Goal: Register for event/course

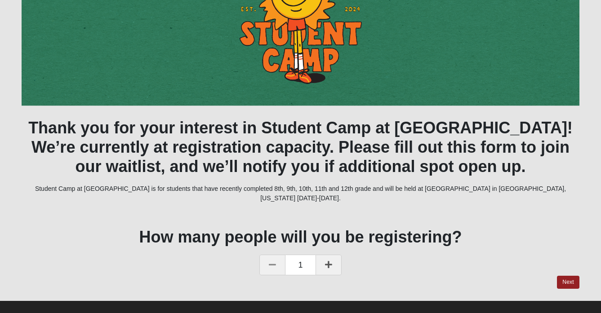
scroll to position [182, 0]
click at [563, 276] on link "Next" at bounding box center [568, 282] width 22 height 13
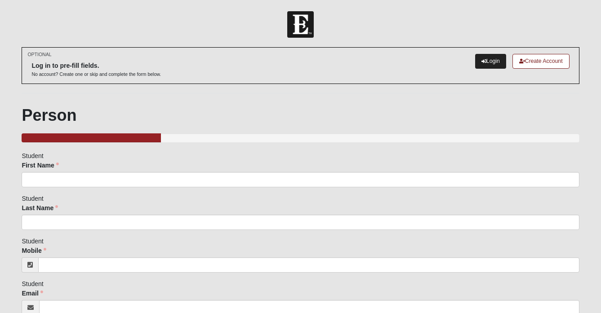
click at [481, 65] on link "Login" at bounding box center [490, 61] width 31 height 15
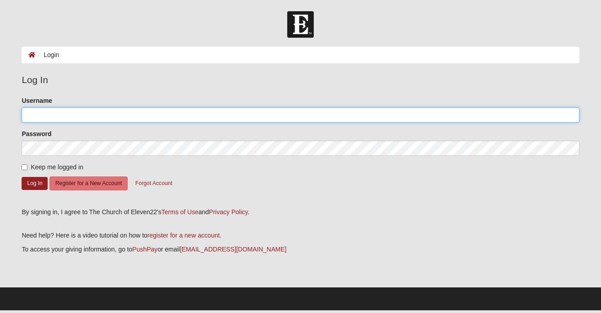
type input "j"
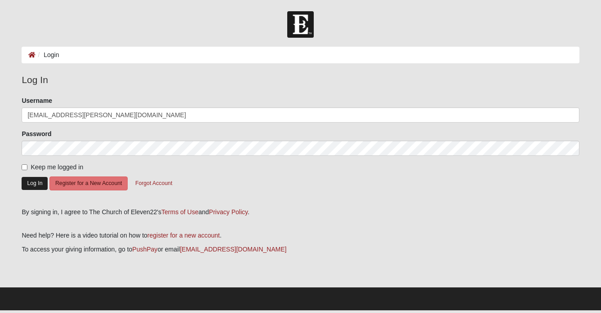
click at [39, 184] on button "Log In" at bounding box center [35, 183] width 26 height 13
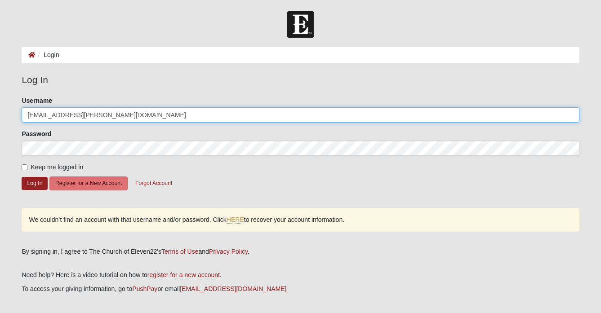
click at [108, 120] on input "alyssa.bates@coe22.com" at bounding box center [300, 114] width 557 height 15
type input "a.bates"
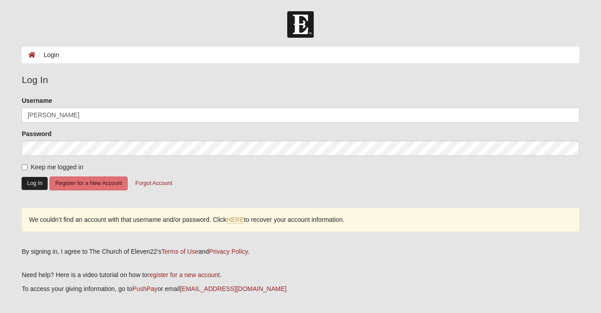
click at [42, 177] on button "Log In" at bounding box center [35, 183] width 26 height 13
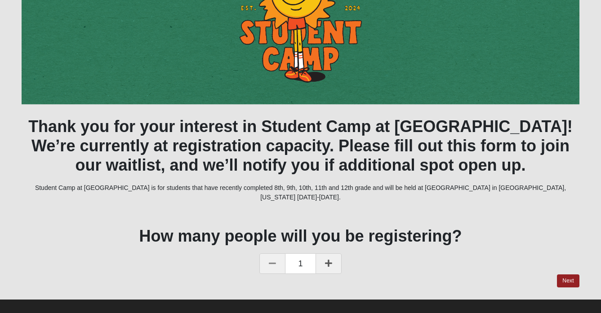
scroll to position [127, 0]
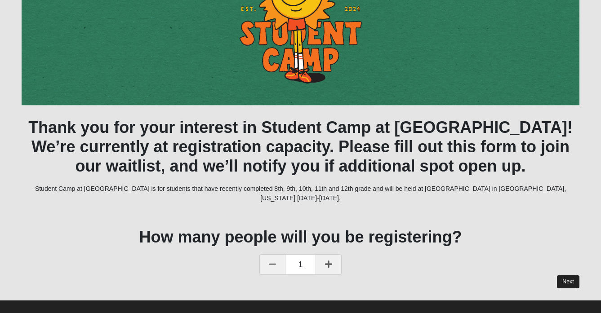
click at [568, 278] on link "Next" at bounding box center [568, 281] width 22 height 13
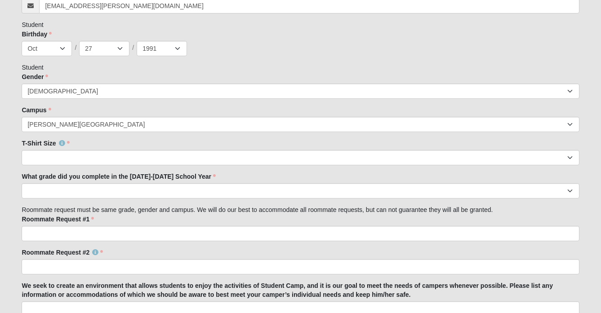
scroll to position [359, 0]
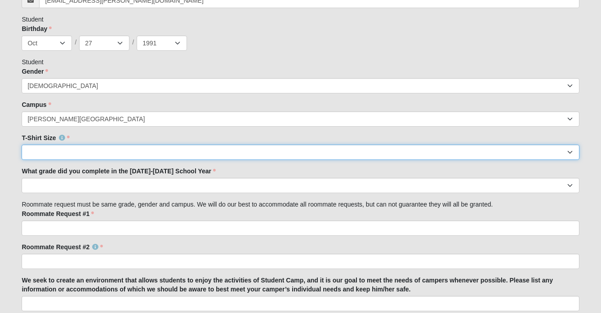
select select "Medium"
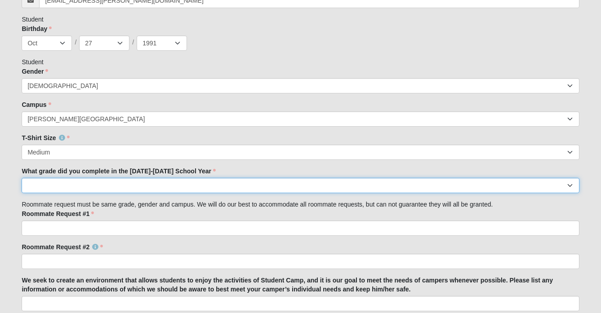
select select "8th"
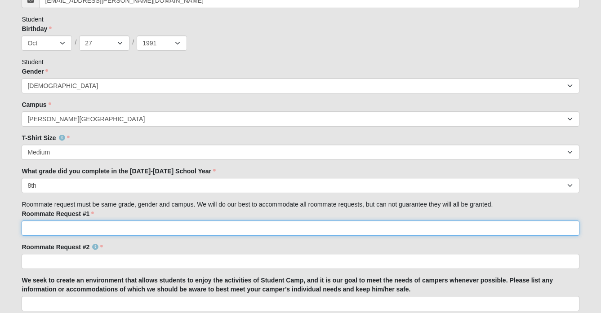
click at [172, 229] on input "Roommate Request #1" at bounding box center [300, 228] width 557 height 15
type input "n/a"
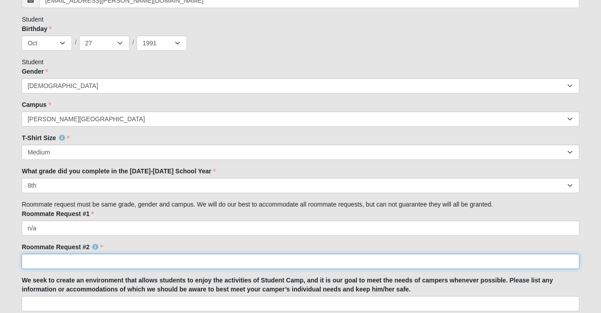
click at [164, 260] on input "Roommate Request #2" at bounding box center [300, 261] width 557 height 15
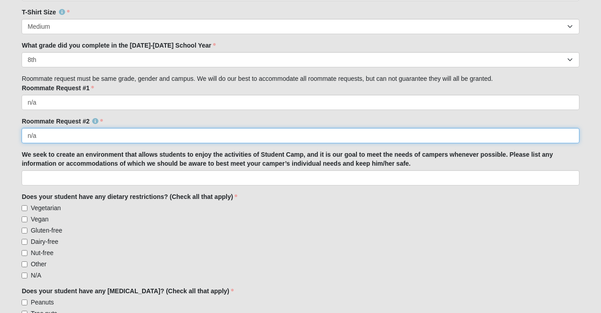
scroll to position [487, 0]
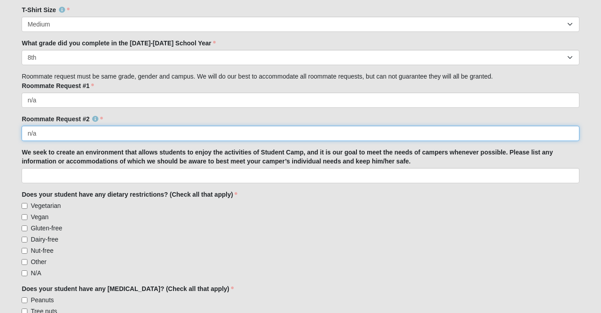
type input "n/a"
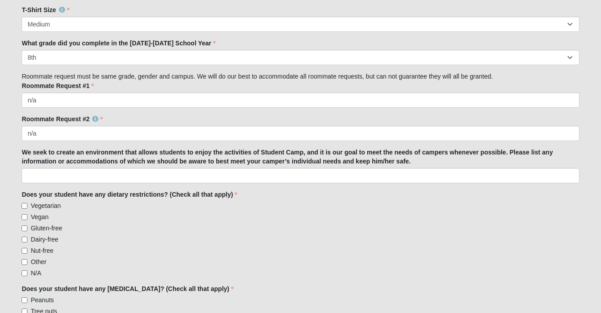
click at [35, 269] on label "N/A" at bounding box center [31, 273] width 19 height 9
click at [27, 271] on input "N/A" at bounding box center [25, 274] width 6 height 6
checkbox input "true"
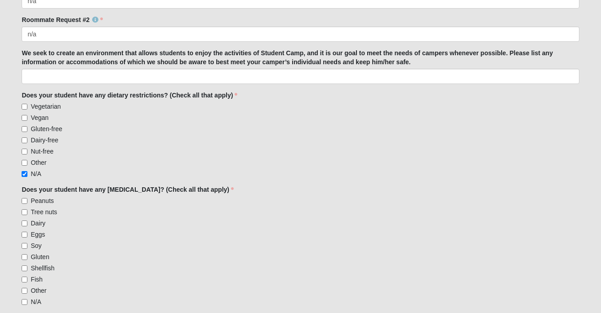
scroll to position [586, 0]
click at [144, 68] on div "We seek to create an environment that allows students to enjoy the activities o…" at bounding box center [300, 66] width 557 height 35
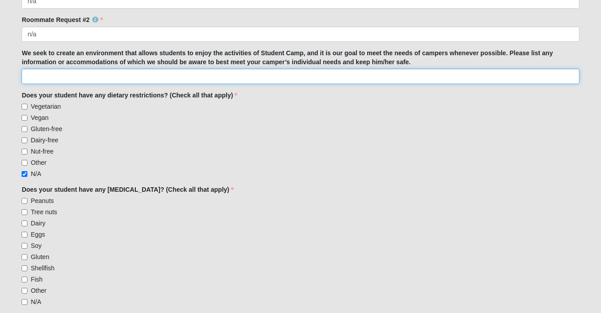
click at [144, 73] on input "We seek to create an environment that allows students to enjoy the activities o…" at bounding box center [300, 76] width 557 height 15
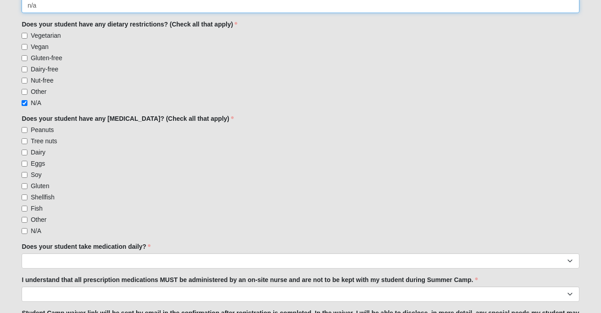
scroll to position [670, 0]
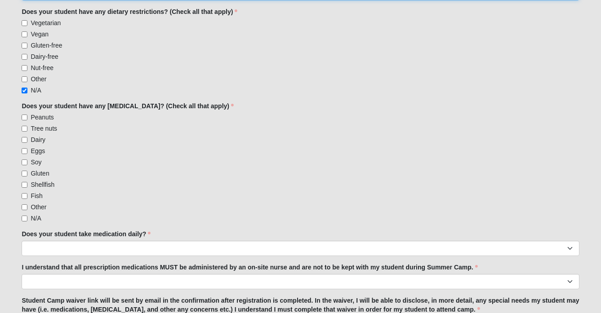
type input "n/a"
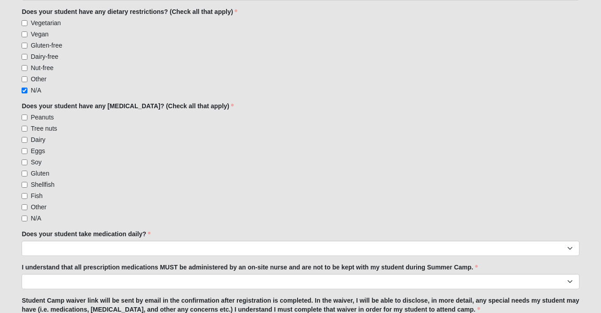
click at [36, 219] on span "N/A" at bounding box center [36, 218] width 10 height 7
click at [27, 219] on input "N/A" at bounding box center [25, 219] width 6 height 6
checkbox input "true"
select select "Yes"
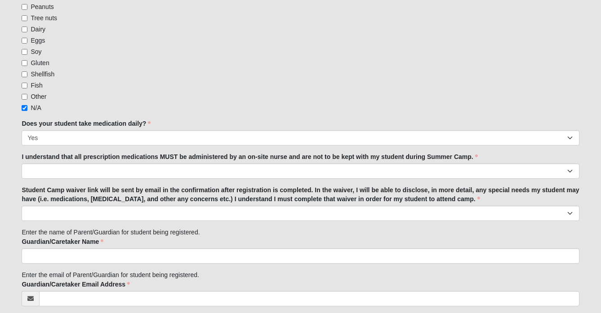
scroll to position [781, 0]
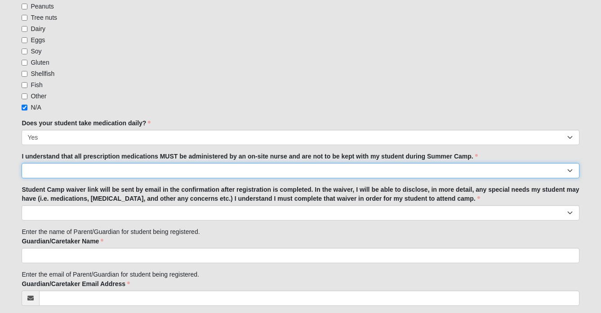
select select "Yes"
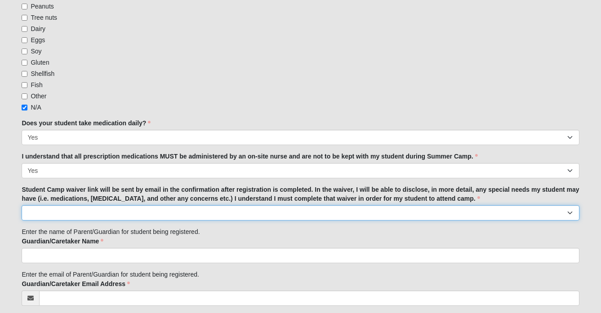
select select "I understand"
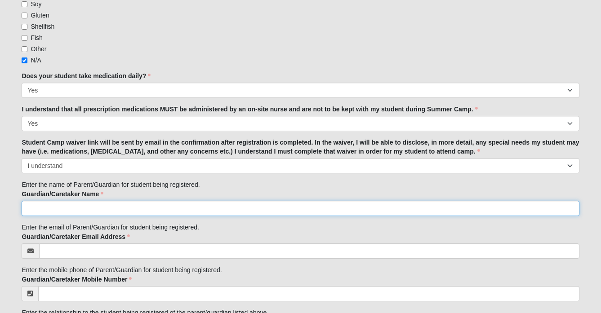
scroll to position [831, 0]
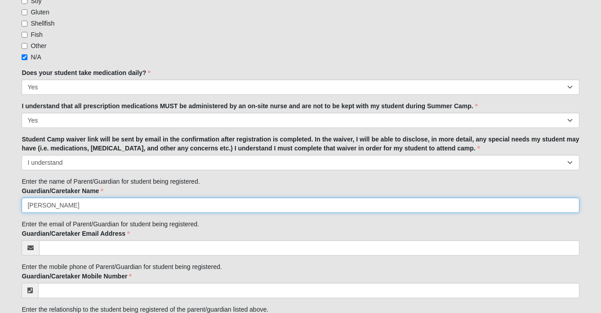
type input "Alyssa Bates"
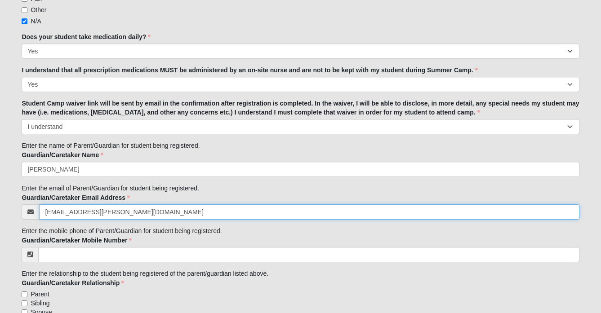
scroll to position [868, 0]
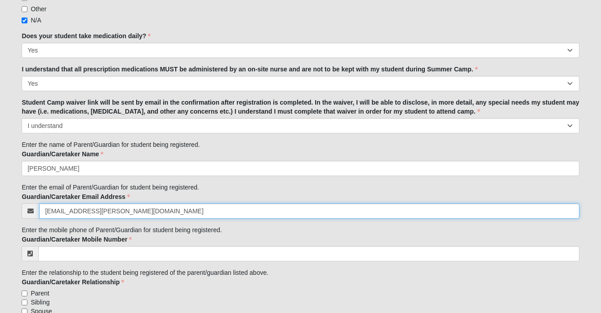
type input "alyssa.bates@coe22.com"
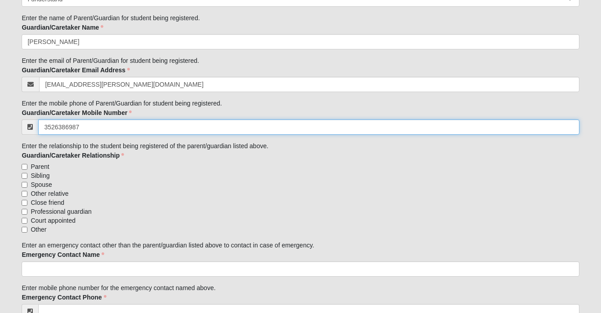
scroll to position [999, 0]
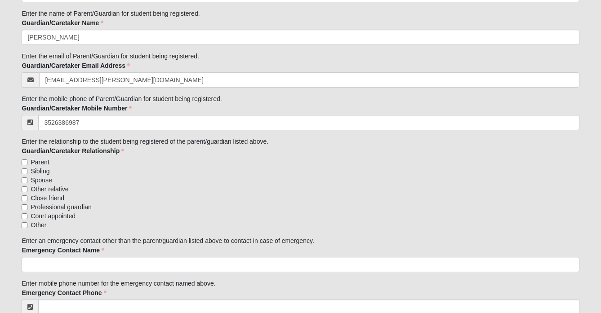
type input "(352) 638-6987"
click at [45, 195] on span "Close friend" at bounding box center [48, 198] width 34 height 9
click at [27, 195] on input "Close friend" at bounding box center [25, 198] width 6 height 6
checkbox input "true"
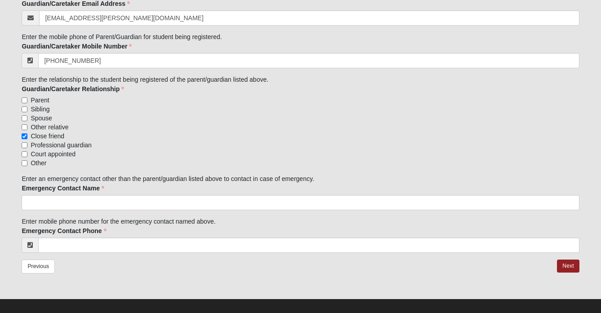
scroll to position [1062, 0]
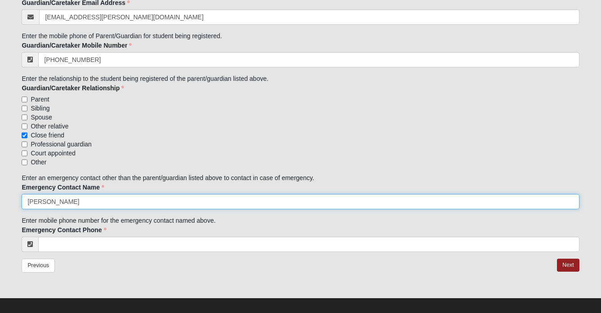
type input "sam bates"
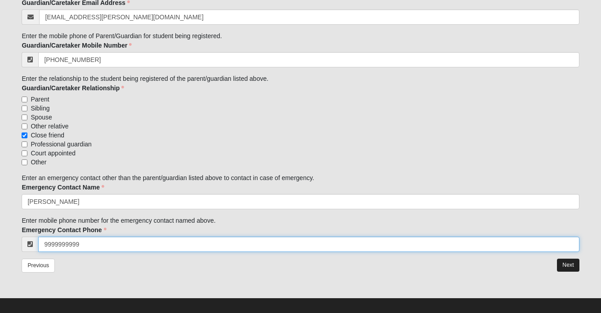
type input "(999) 999-9999"
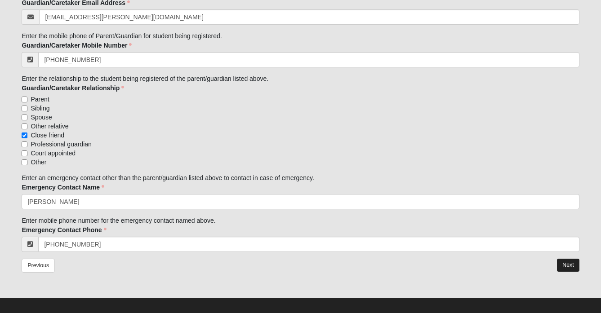
click at [565, 264] on link "Next" at bounding box center [568, 265] width 22 height 13
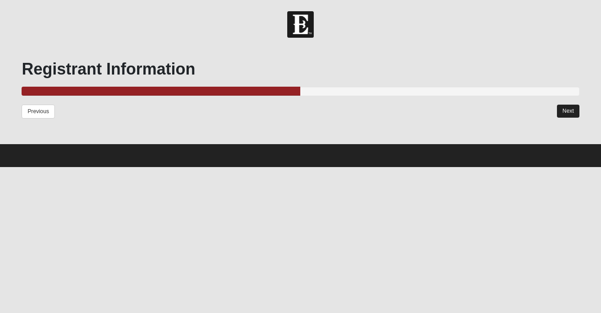
click at [577, 114] on link "Next" at bounding box center [568, 111] width 22 height 13
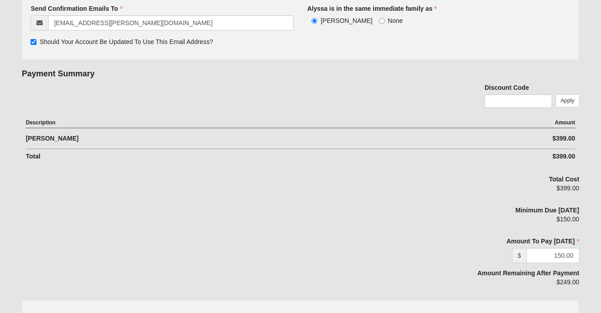
scroll to position [164, 0]
click at [506, 99] on input "text" at bounding box center [517, 99] width 67 height 13
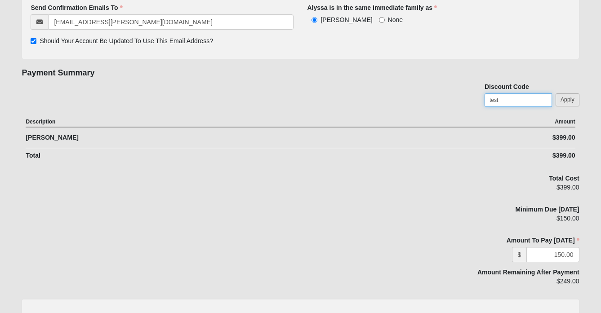
type input "test"
click at [564, 102] on link "Apply" at bounding box center [567, 99] width 24 height 13
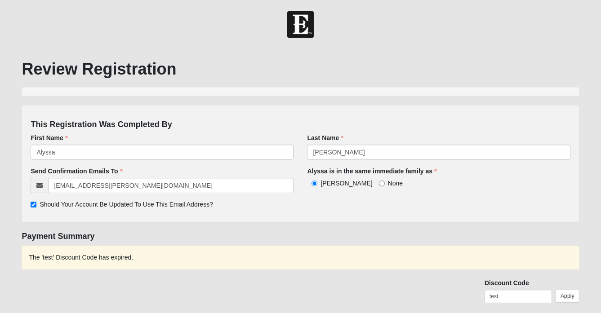
scroll to position [0, 0]
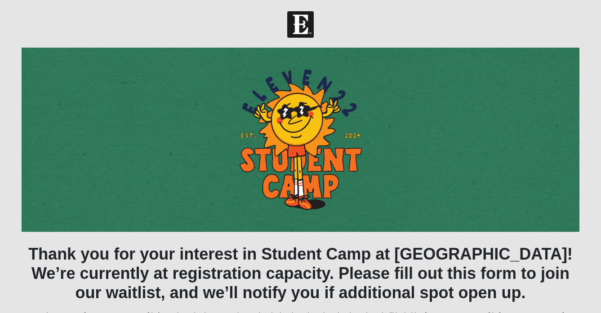
scroll to position [127, 0]
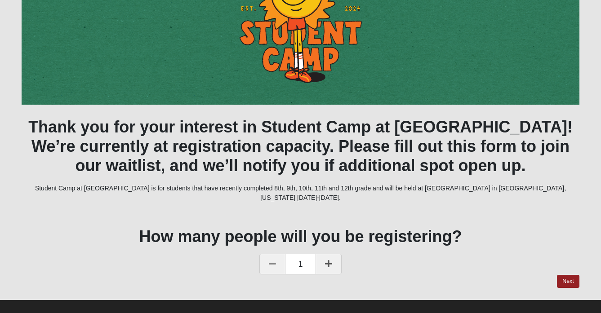
scroll to position [127, 0]
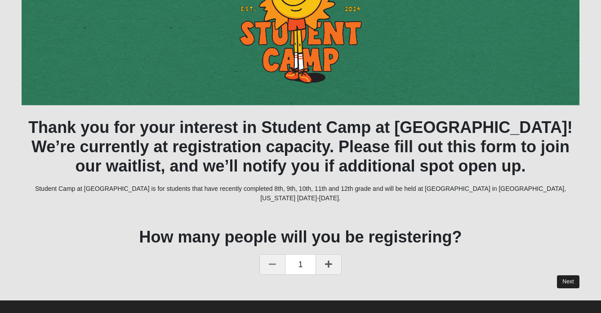
click at [560, 275] on link "Next" at bounding box center [568, 281] width 22 height 13
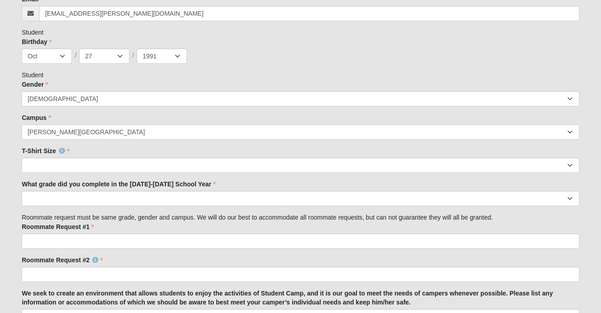
scroll to position [347, 0]
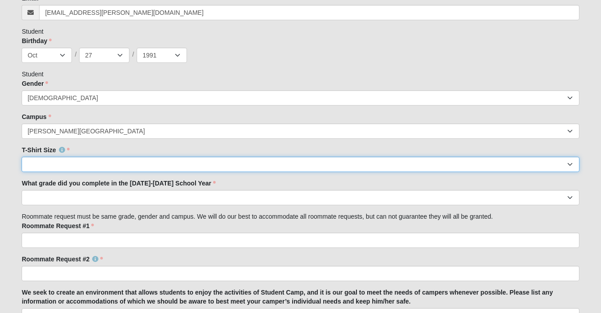
select select "Medium"
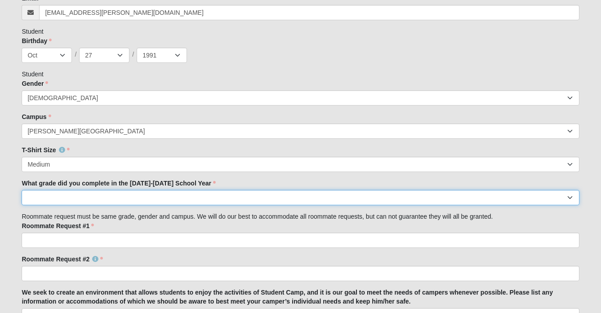
select select "8th"
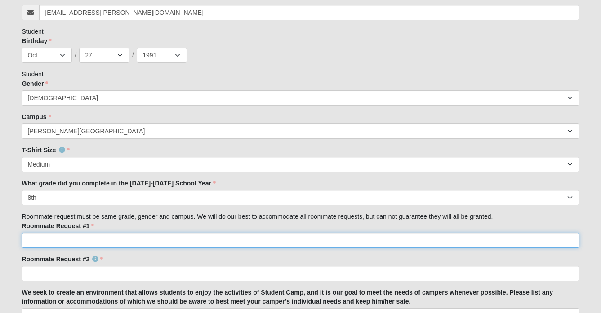
click at [144, 242] on input "Roommate Request #1" at bounding box center [300, 240] width 557 height 15
type input "na"
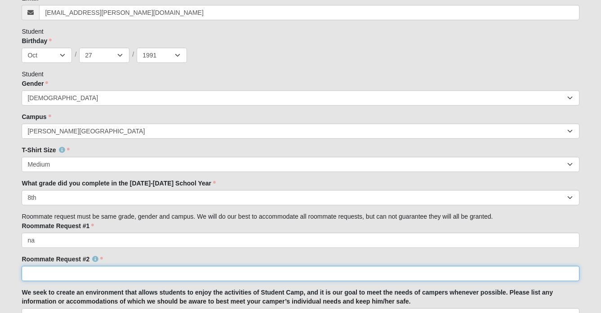
drag, startPoint x: 136, startPoint y: 270, endPoint x: 136, endPoint y: 262, distance: 7.7
click at [136, 270] on input "Roommate Request #2" at bounding box center [300, 273] width 557 height 15
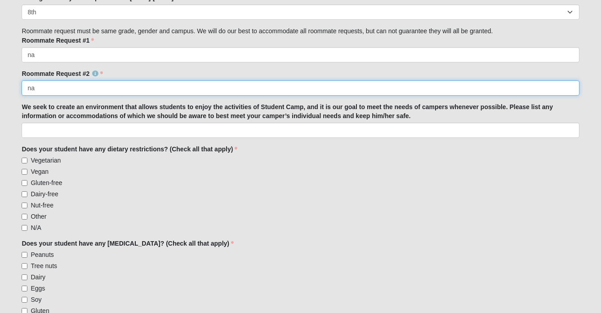
scroll to position [534, 0]
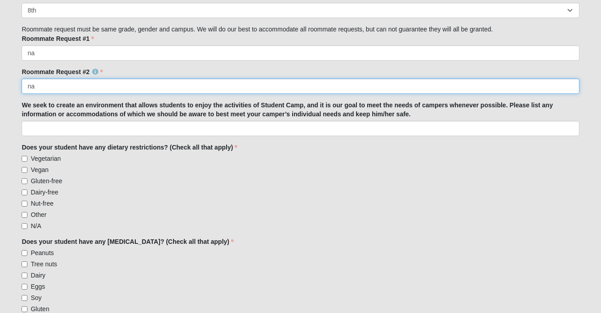
type input "na"
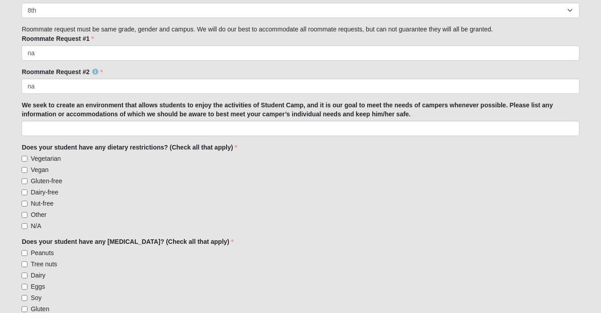
click at [31, 226] on span "N/A" at bounding box center [36, 225] width 10 height 7
click at [27, 226] on input "N/A" at bounding box center [25, 226] width 6 height 6
checkbox input "true"
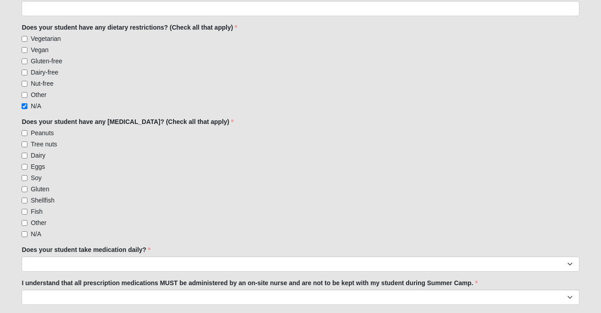
click at [33, 234] on span "N/A" at bounding box center [36, 234] width 10 height 7
click at [27, 234] on input "N/A" at bounding box center [25, 234] width 6 height 6
checkbox input "true"
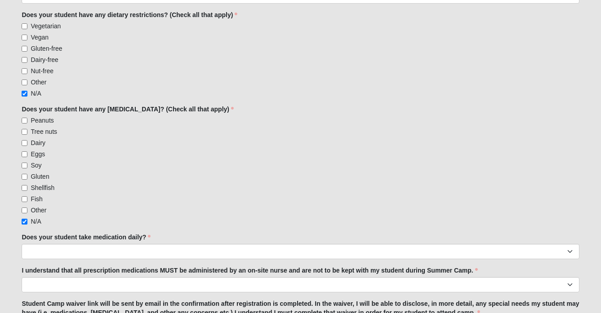
scroll to position [710, 0]
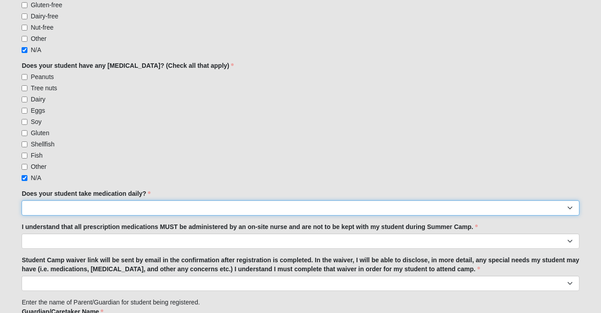
select select "Yes"
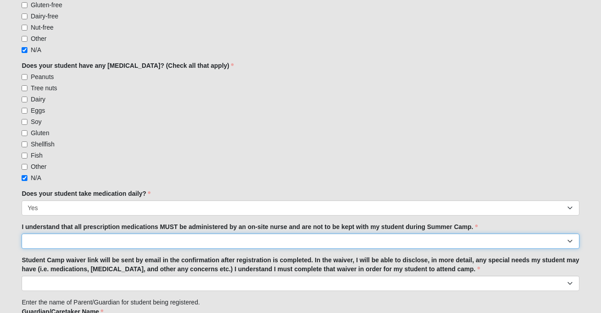
select select "Yes"
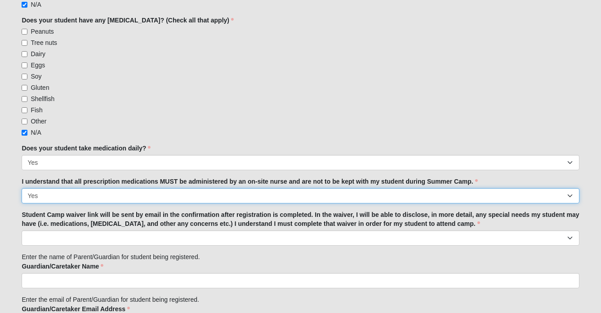
scroll to position [759, 0]
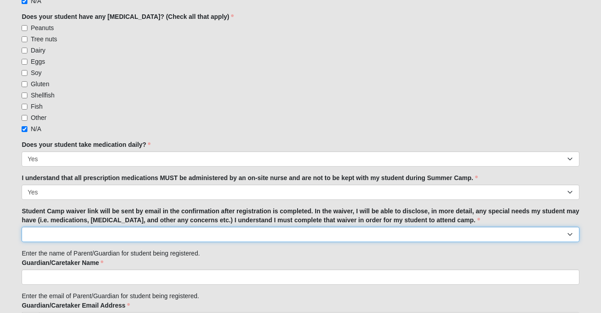
select select "I understand"
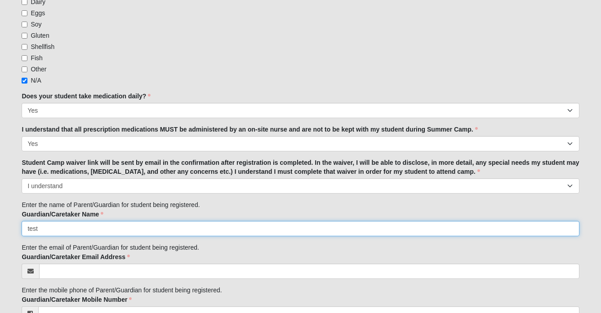
type input "test"
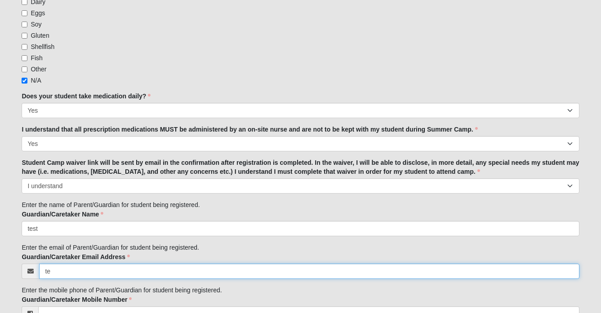
type input "t"
type input "alyssa.bates@coe22.com"
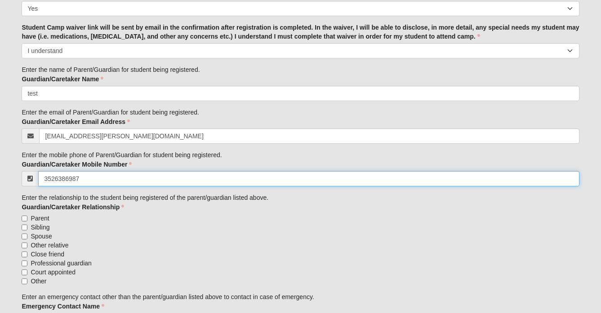
scroll to position [944, 0]
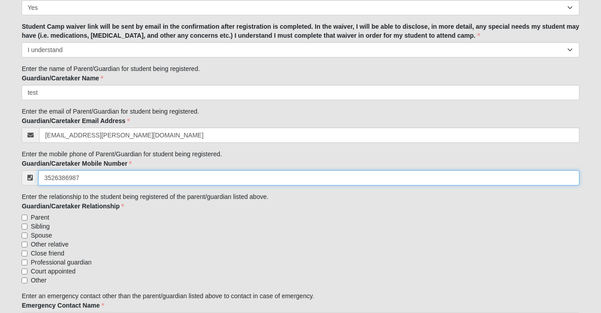
type input "(352) 638-6987"
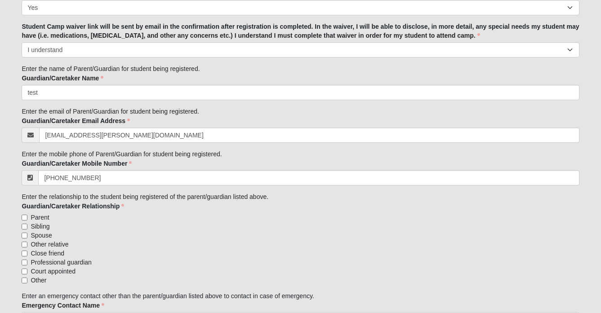
click at [41, 251] on span "Close friend" at bounding box center [48, 253] width 34 height 9
click at [27, 251] on input "Close friend" at bounding box center [25, 254] width 6 height 6
checkbox input "true"
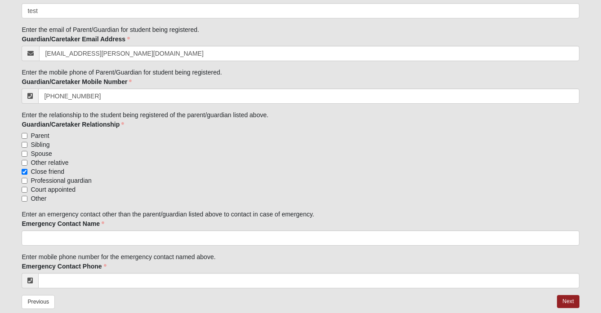
scroll to position [1049, 0]
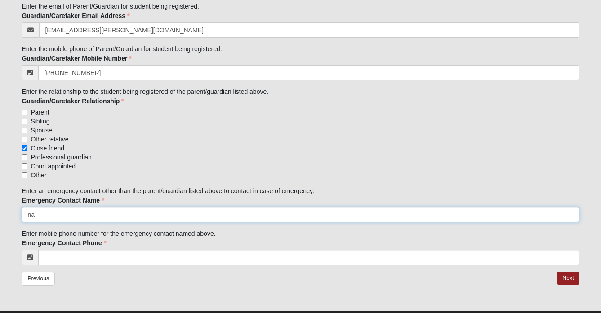
type input "na"
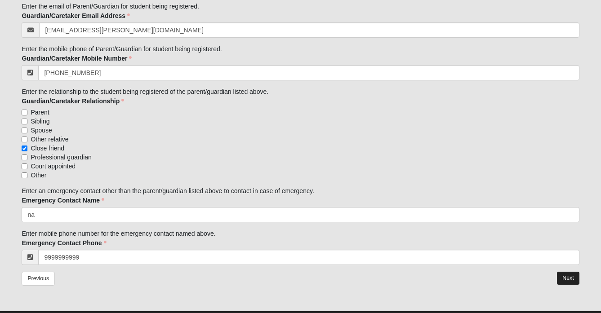
type input "(999) 999-9999"
click at [570, 277] on link "Next" at bounding box center [568, 278] width 22 height 13
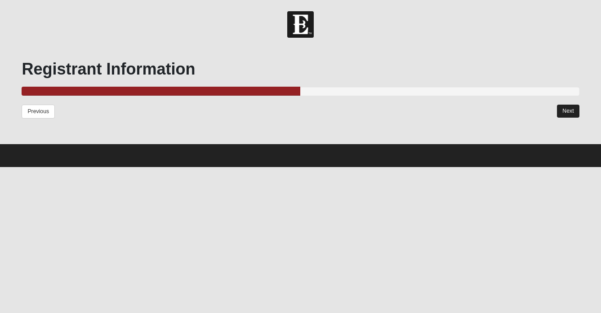
click at [560, 109] on link "Next" at bounding box center [568, 111] width 22 height 13
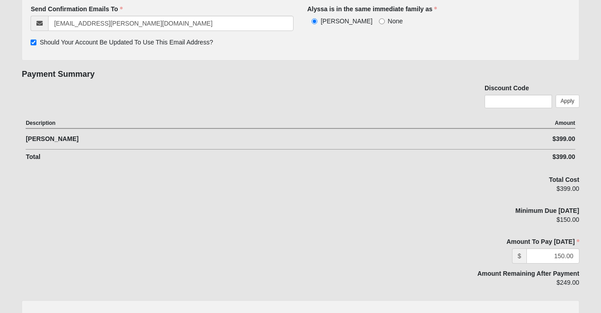
scroll to position [162, 0]
click at [504, 103] on input "text" at bounding box center [517, 101] width 67 height 13
type input "e"
type input "test"
click at [571, 98] on link "Apply" at bounding box center [567, 101] width 24 height 13
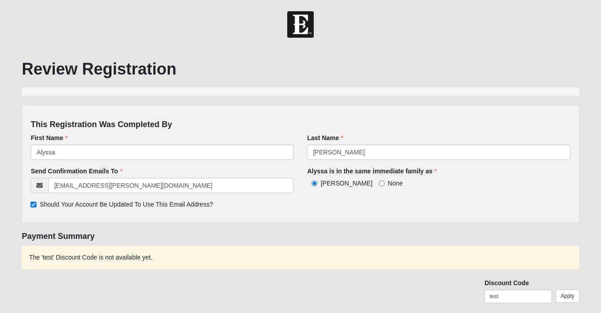
scroll to position [0, 0]
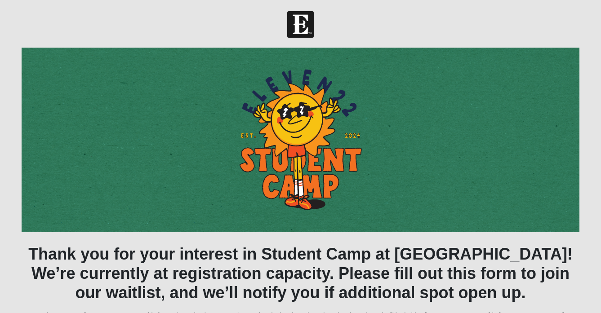
scroll to position [127, 0]
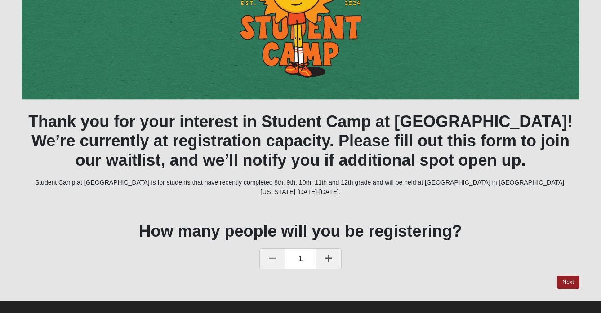
scroll to position [220, 0]
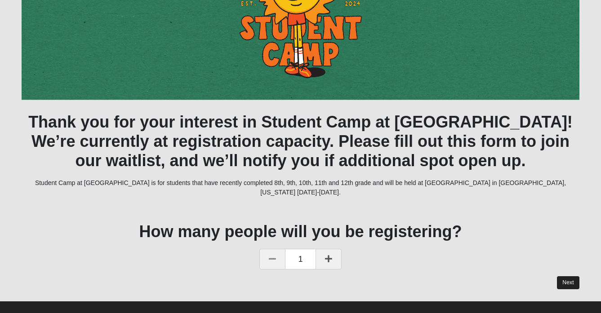
click at [574, 276] on button "Next" at bounding box center [568, 282] width 22 height 13
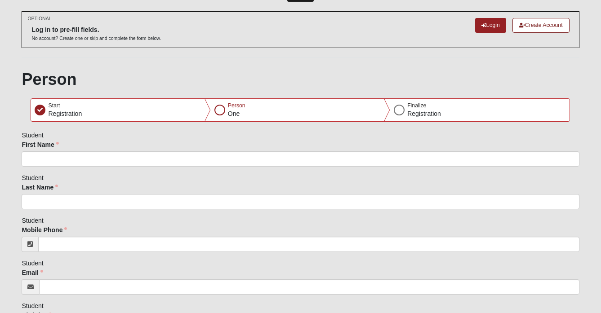
scroll to position [0, 0]
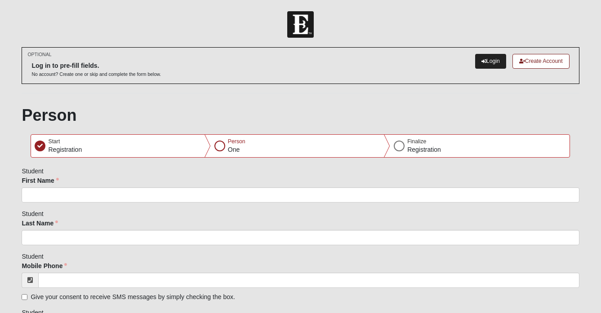
click at [481, 59] on icon at bounding box center [483, 61] width 5 height 5
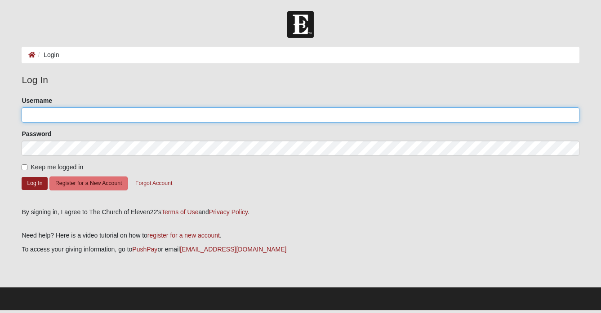
type input "[PERSON_NAME]"
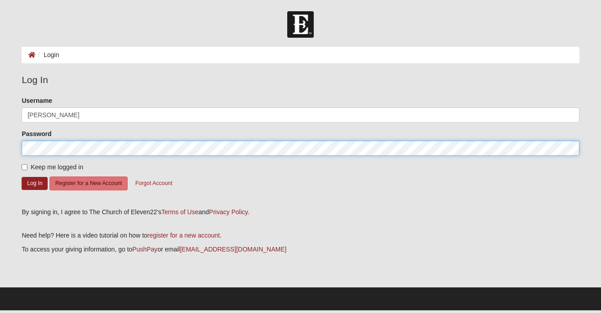
click at [35, 183] on button "Log In" at bounding box center [35, 183] width 26 height 13
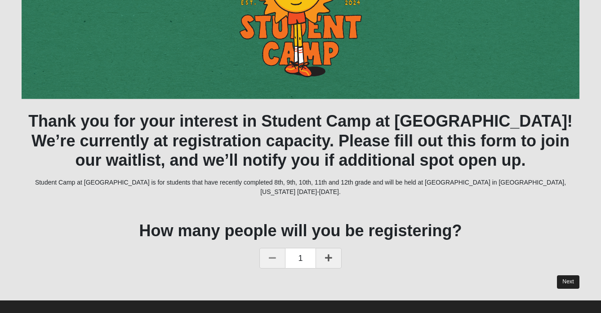
click at [570, 275] on button "Next" at bounding box center [568, 281] width 22 height 13
select select "10"
select select "27"
select select "1991"
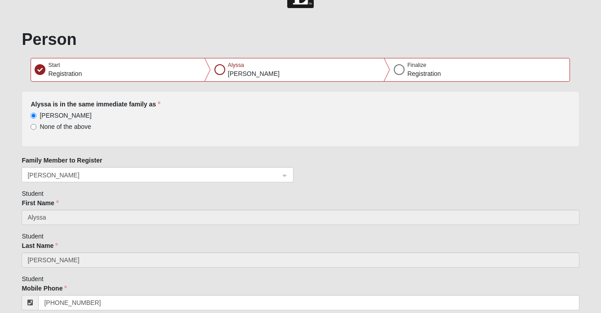
type input "[PERSON_NAME]"
type input "[EMAIL_ADDRESS][PERSON_NAME][DOMAIN_NAME]"
type input "[PHONE_NUMBER]"
checkbox input "true"
type input "test"
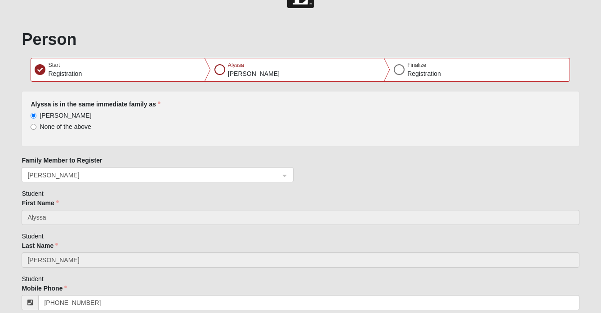
type input "(000) 000-0000"
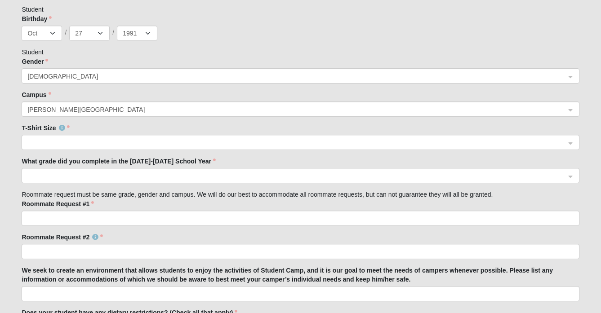
scroll to position [398, 0]
click at [270, 139] on span at bounding box center [295, 143] width 537 height 10
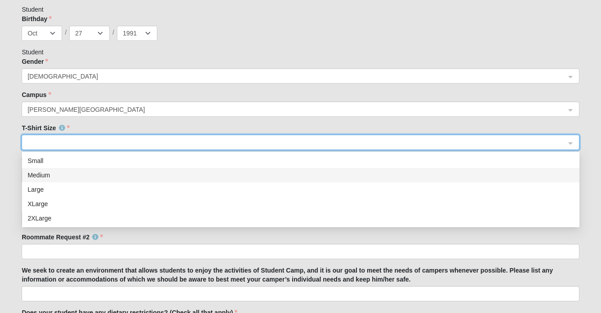
click at [249, 172] on div "Medium" at bounding box center [300, 175] width 546 height 10
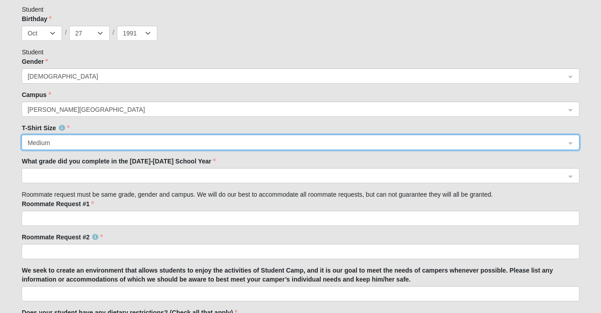
click at [241, 177] on span at bounding box center [295, 176] width 537 height 10
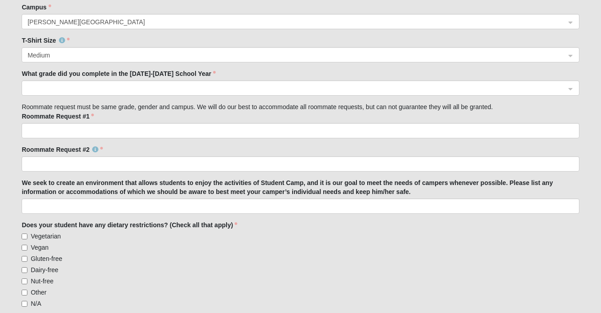
scroll to position [487, 0]
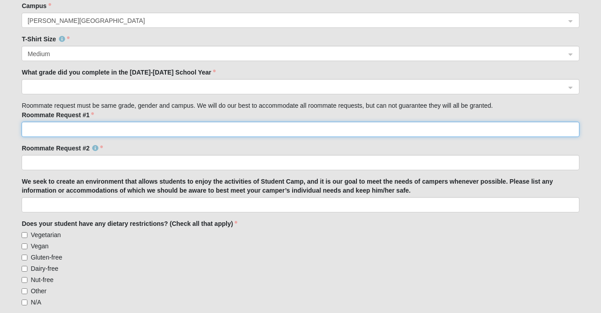
click at [241, 129] on input "Roommate Request #1" at bounding box center [300, 129] width 557 height 15
type input "na"
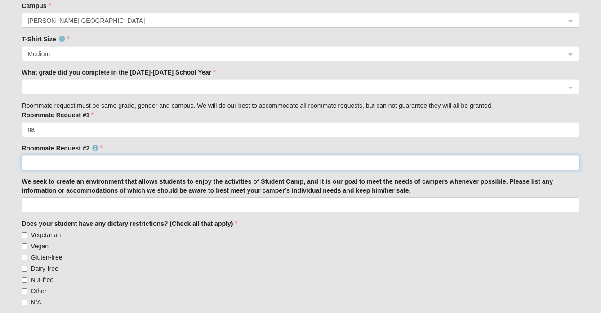
click at [234, 162] on input "Roommate Request #2" at bounding box center [300, 162] width 557 height 15
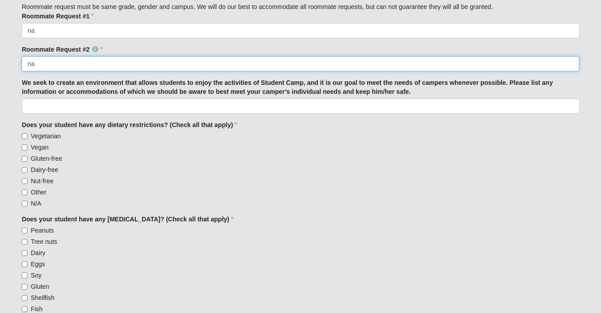
scroll to position [596, 0]
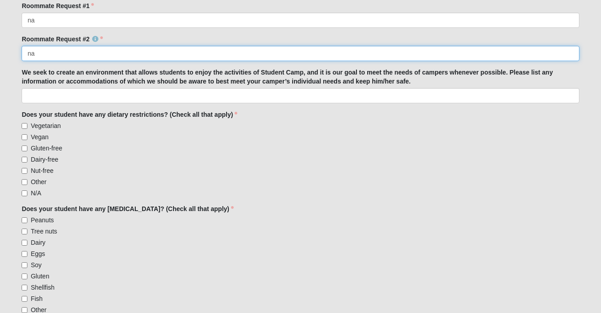
type input "na"
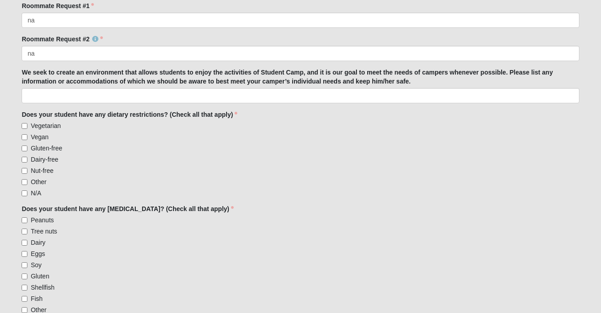
click at [33, 194] on span "N/A" at bounding box center [36, 193] width 10 height 7
click at [27, 194] on input "N/A" at bounding box center [25, 194] width 6 height 6
checkbox input "true"
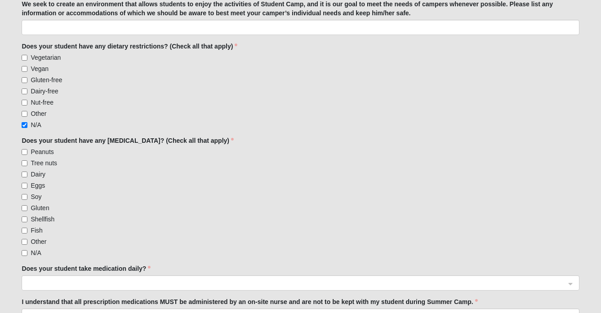
scroll to position [668, 0]
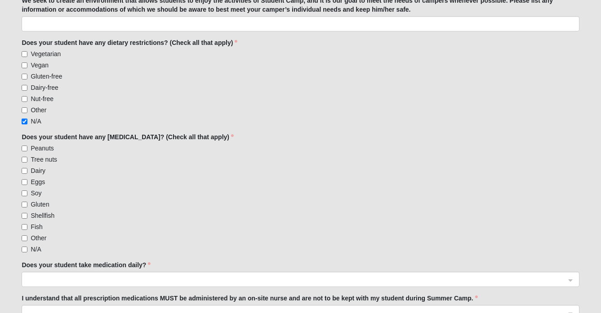
click at [29, 248] on label "N/A" at bounding box center [31, 249] width 19 height 9
click at [27, 248] on input "N/A" at bounding box center [25, 250] width 6 height 6
checkbox input "true"
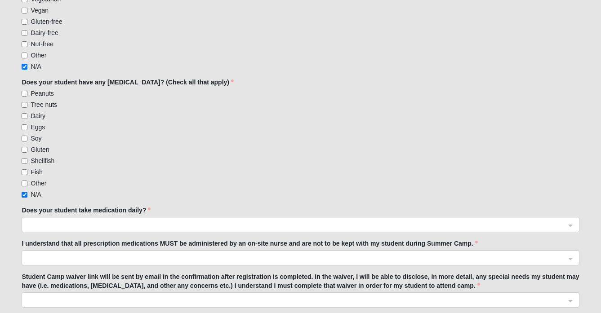
scroll to position [733, 0]
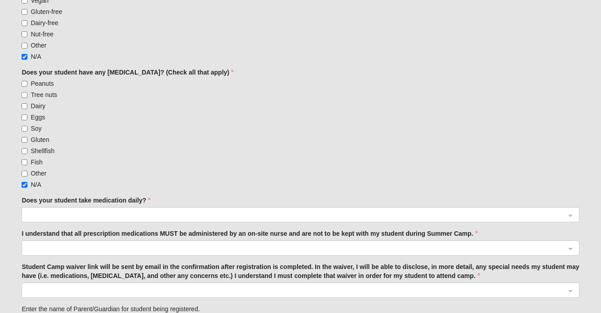
click at [49, 216] on span at bounding box center [295, 215] width 537 height 10
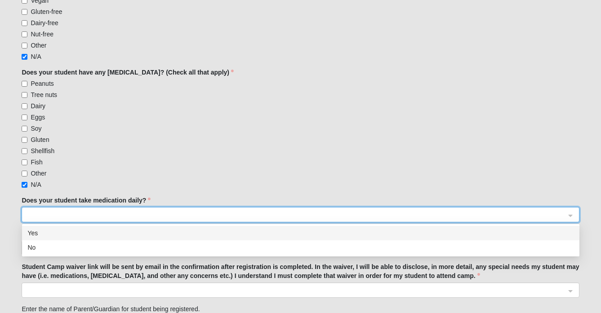
click at [48, 228] on div "Yes" at bounding box center [300, 233] width 557 height 14
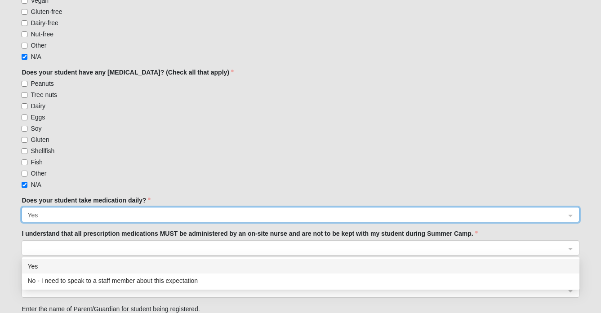
click at [48, 244] on span at bounding box center [295, 249] width 537 height 10
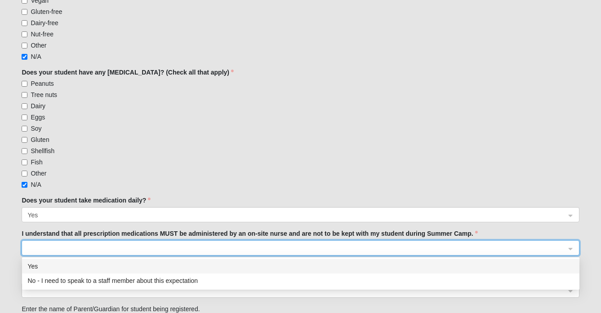
click at [50, 267] on div "Yes" at bounding box center [300, 267] width 546 height 10
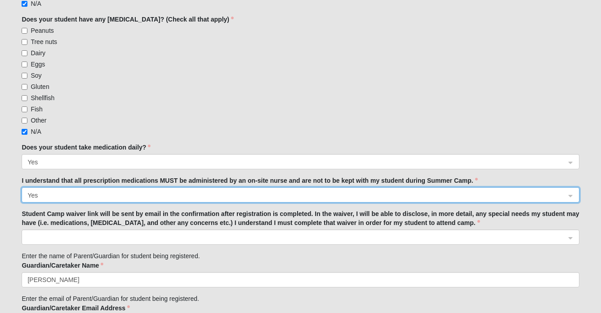
scroll to position [830, 0]
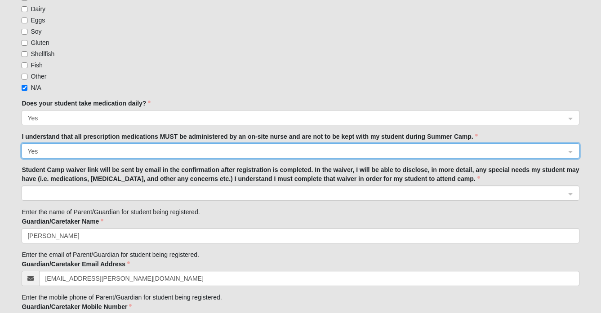
click at [71, 196] on span at bounding box center [295, 194] width 537 height 10
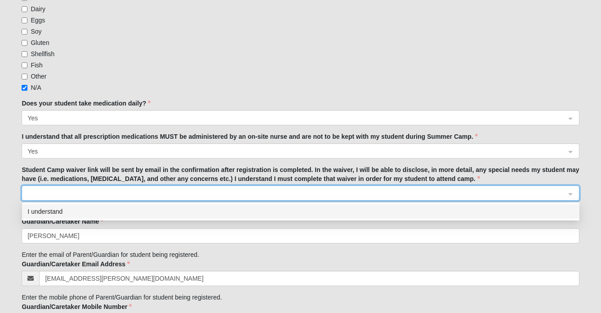
click at [69, 210] on div "I understand" at bounding box center [300, 212] width 546 height 10
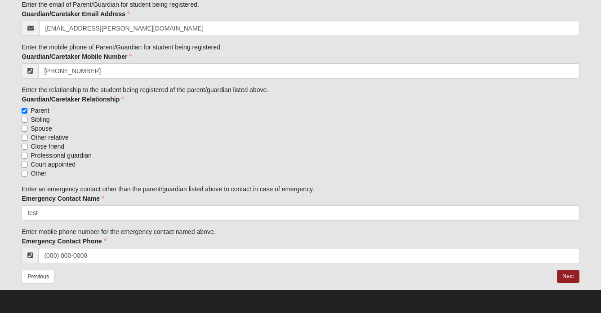
scroll to position [1080, 0]
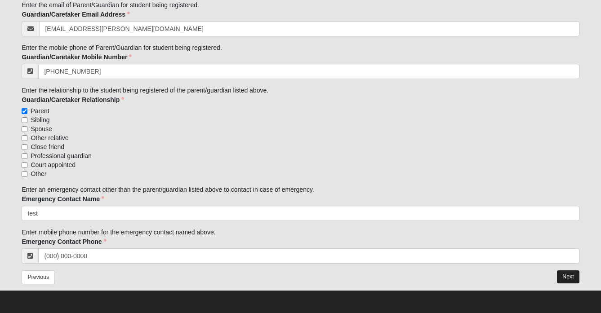
click at [568, 274] on button "Next" at bounding box center [568, 277] width 22 height 13
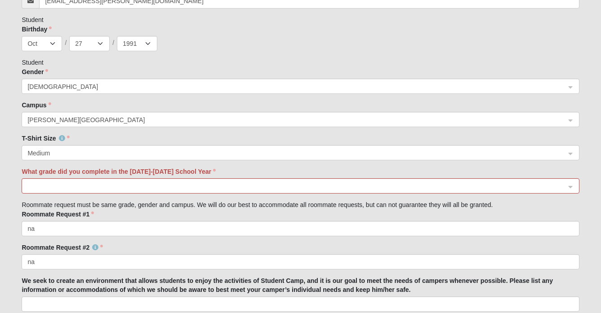
scroll to position [444, 0]
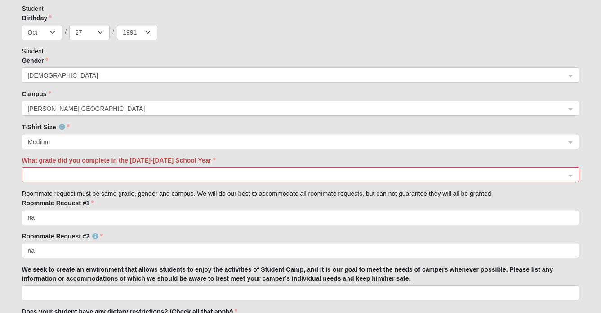
click at [245, 177] on span at bounding box center [295, 175] width 537 height 10
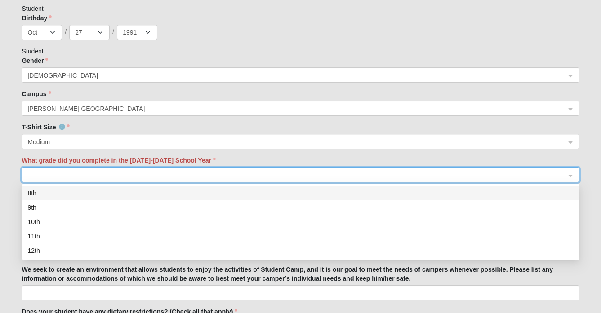
click at [241, 198] on div "8th" at bounding box center [300, 193] width 546 height 10
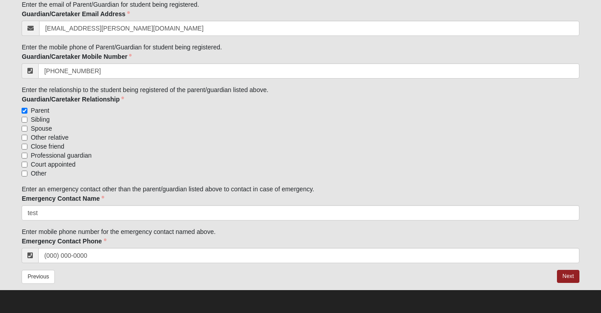
scroll to position [1124, 0]
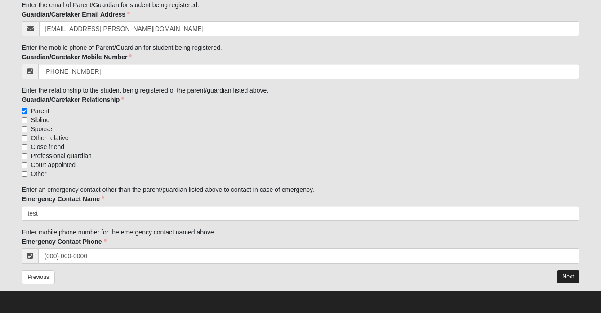
click at [564, 277] on button "Next" at bounding box center [568, 277] width 22 height 13
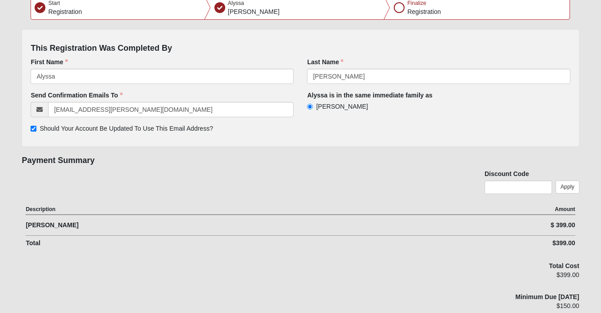
scroll to position [72, 0]
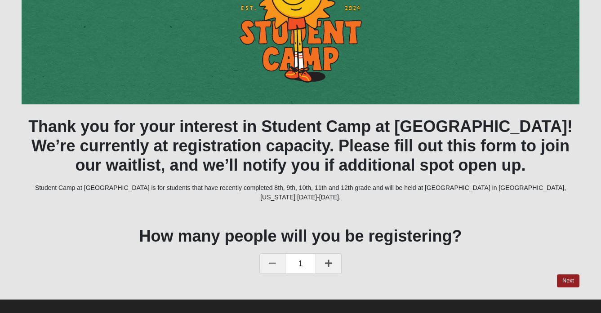
scroll to position [127, 0]
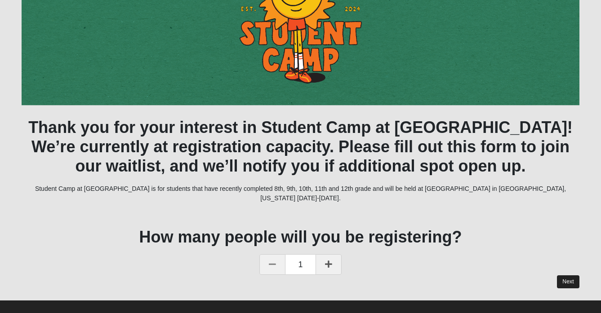
click at [565, 275] on link "Next" at bounding box center [568, 281] width 22 height 13
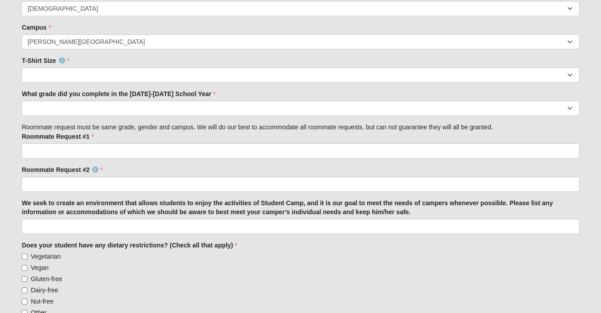
scroll to position [437, 0]
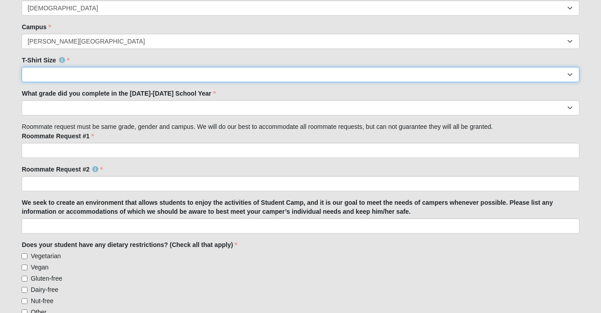
select select "Small"
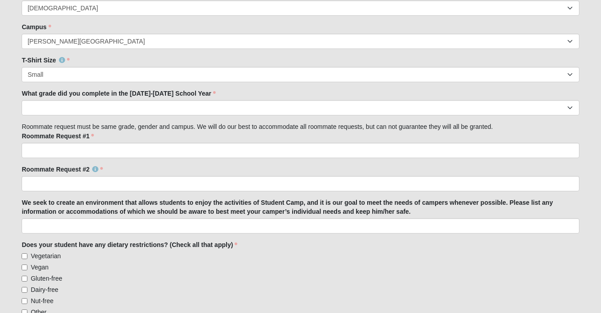
click at [176, 84] on div "Person 25.000% Complete Person is in the same immediate family as Alyssa Bates …" at bounding box center [300, 266] width 557 height 1287
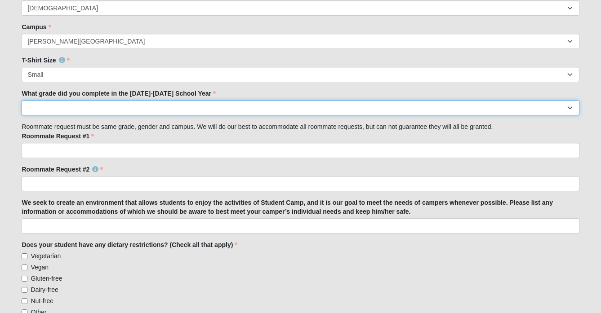
select select "8th"
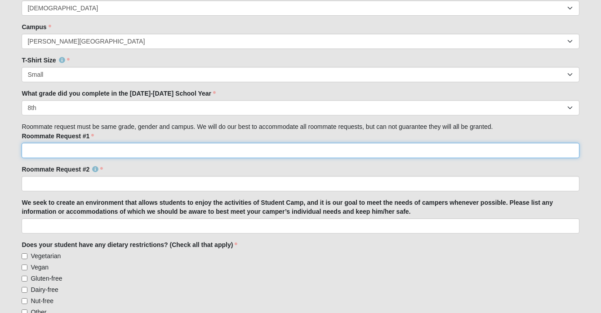
click at [132, 151] on input "Roommate Request #1" at bounding box center [300, 150] width 557 height 15
type input "na"
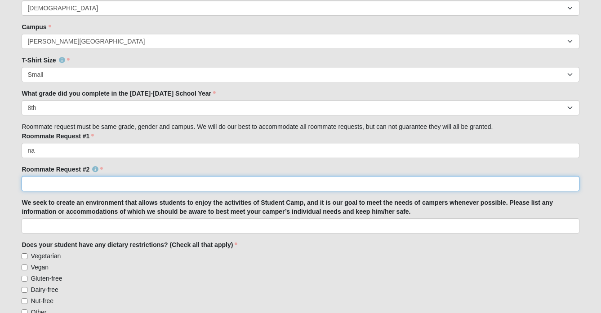
click at [116, 187] on input "Roommate Request #2" at bounding box center [300, 183] width 557 height 15
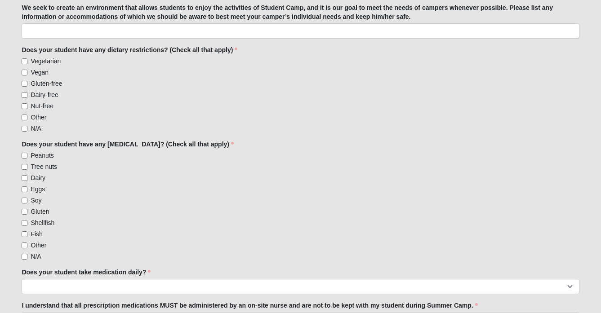
scroll to position [633, 0]
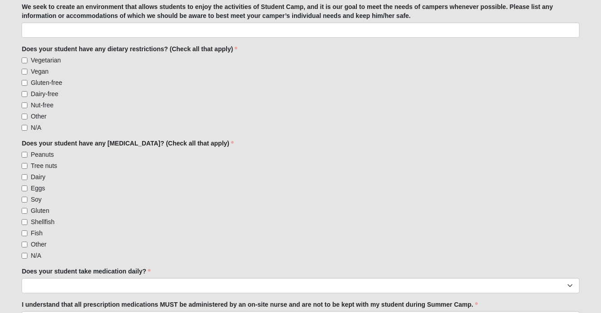
type input "na"
click at [38, 126] on span "N/A" at bounding box center [36, 127] width 10 height 7
click at [27, 126] on input "N/A" at bounding box center [25, 128] width 6 height 6
checkbox input "true"
click at [28, 255] on label "N/A" at bounding box center [31, 255] width 19 height 9
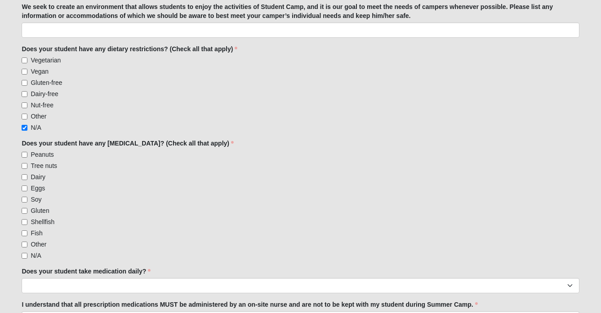
click at [27, 255] on input "N/A" at bounding box center [25, 256] width 6 height 6
checkbox input "true"
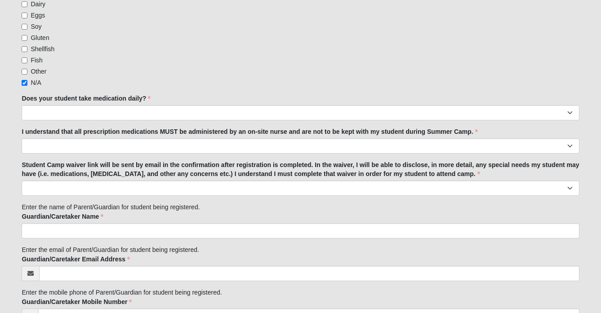
scroll to position [812, 0]
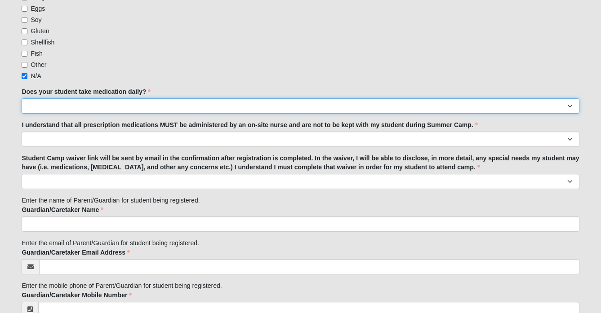
select select "Yes"
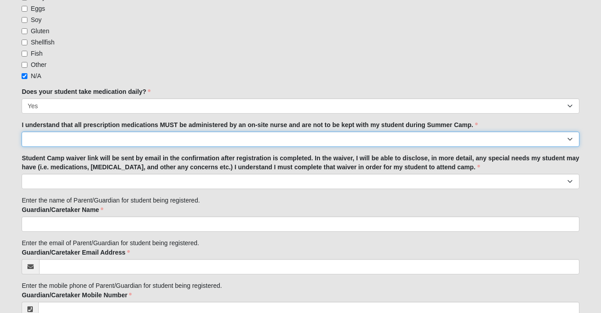
select select "Yes"
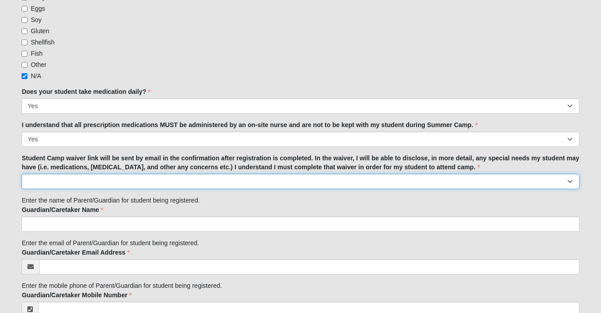
select select "I understand"
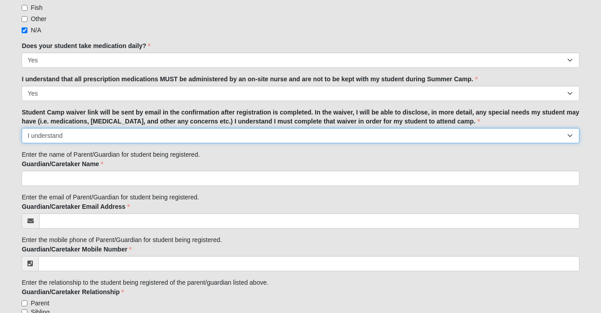
scroll to position [859, 0]
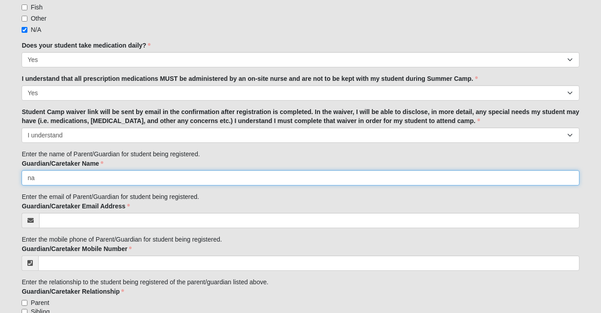
type input "na"
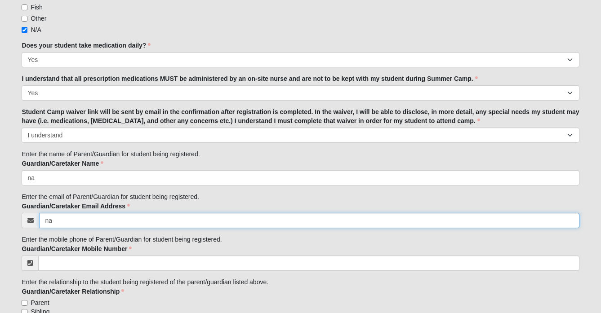
type input "na"
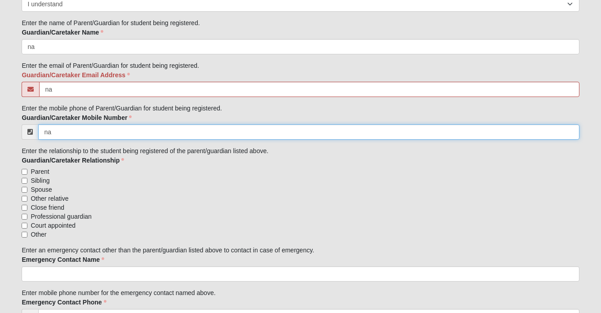
scroll to position [995, 0]
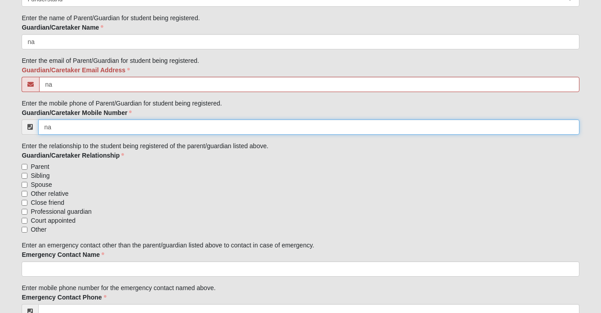
type input "na"
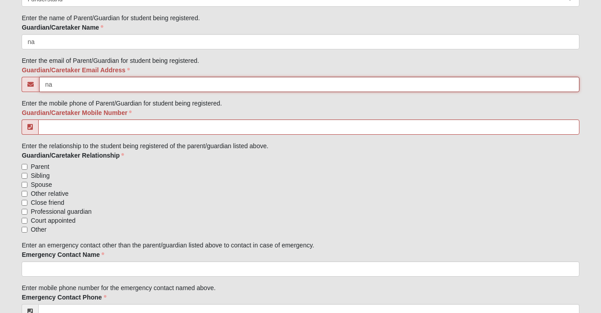
click at [80, 84] on input "na" at bounding box center [309, 84] width 540 height 15
type input "na@test.com"
click at [82, 130] on input "Guardian/Caretaker Mobile Number" at bounding box center [308, 127] width 541 height 15
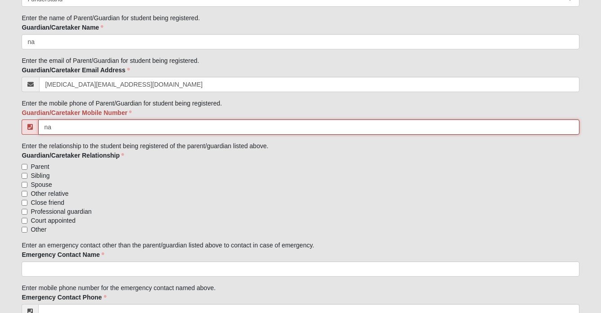
type input "n"
type input "(999) 999-9999"
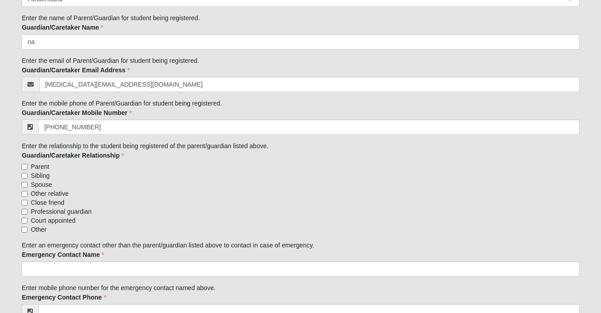
click at [42, 204] on span "Close friend" at bounding box center [48, 202] width 34 height 9
click at [27, 204] on input "Close friend" at bounding box center [25, 203] width 6 height 6
checkbox input "true"
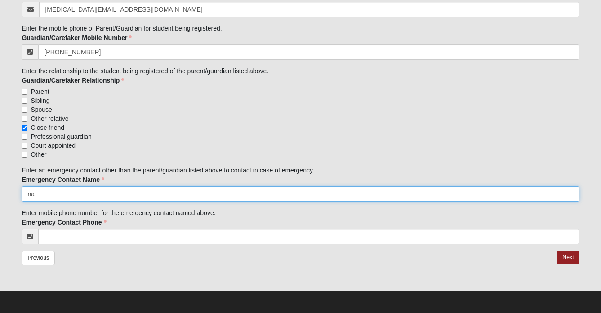
type input "na"
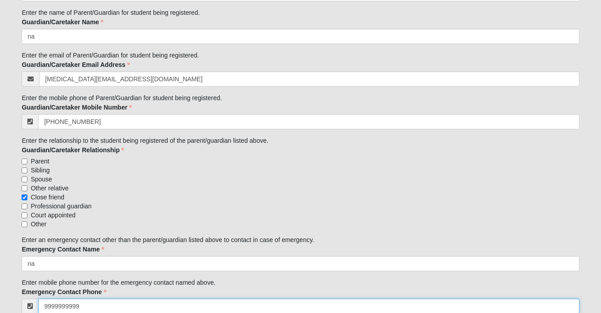
scroll to position [983, 0]
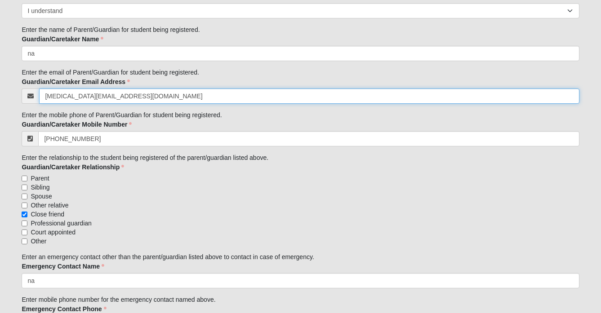
type input "(999) 999-9999"
click at [87, 96] on input "na@test.com" at bounding box center [309, 96] width 540 height 15
type input "alyssa.bates@coe22.com"
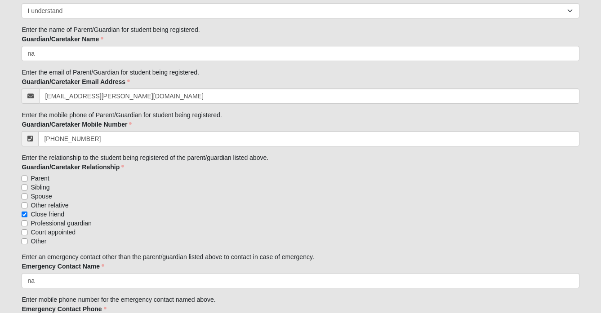
click at [181, 179] on label "Parent" at bounding box center [300, 178] width 557 height 9
click at [27, 179] on input "Parent" at bounding box center [25, 179] width 6 height 6
checkbox input "true"
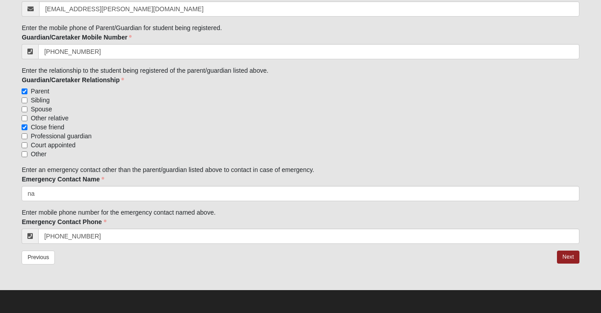
scroll to position [1070, 0]
click at [564, 261] on link "Next" at bounding box center [568, 257] width 22 height 13
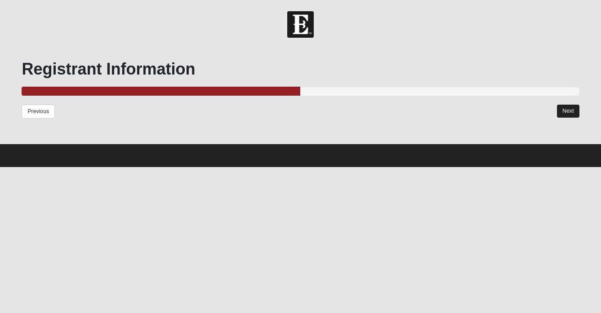
click at [569, 111] on link "Next" at bounding box center [568, 111] width 22 height 13
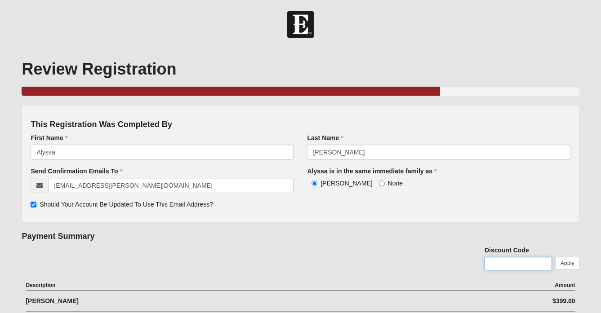
click at [510, 260] on input "text" at bounding box center [517, 263] width 67 height 13
type input "test"
click at [570, 265] on link "Apply" at bounding box center [567, 263] width 24 height 13
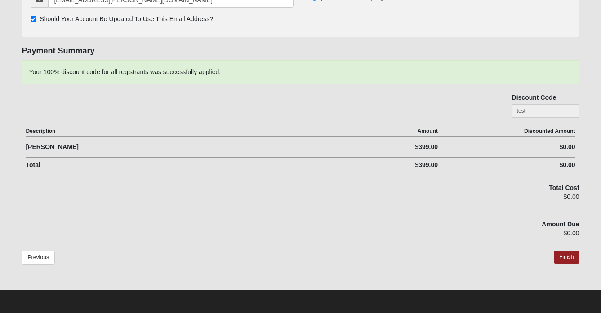
scroll to position [185, 0]
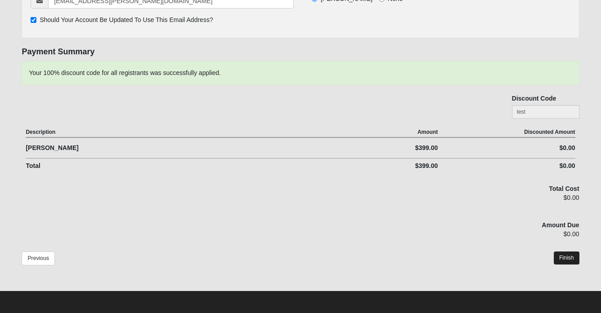
click at [564, 260] on link "Finish" at bounding box center [567, 258] width 26 height 13
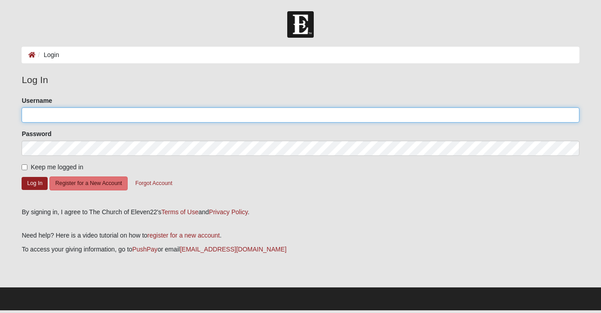
type input "a.bates"
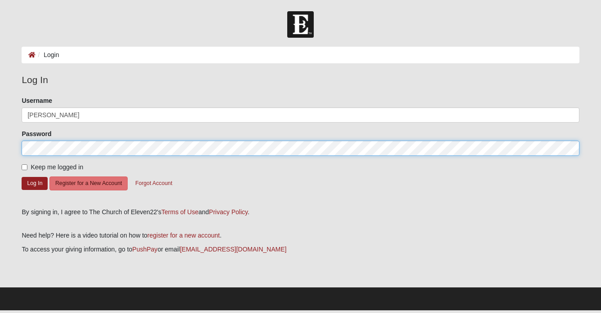
click at [35, 183] on button "Log In" at bounding box center [35, 183] width 26 height 13
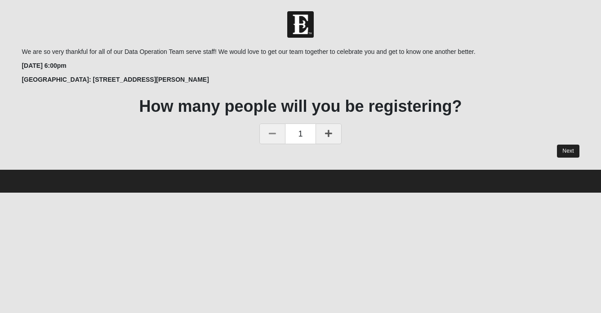
click at [567, 149] on link "Next" at bounding box center [568, 151] width 22 height 13
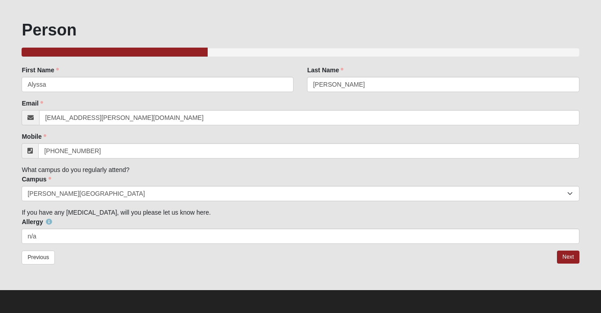
scroll to position [39, 0]
click at [564, 257] on link "Next" at bounding box center [568, 257] width 22 height 13
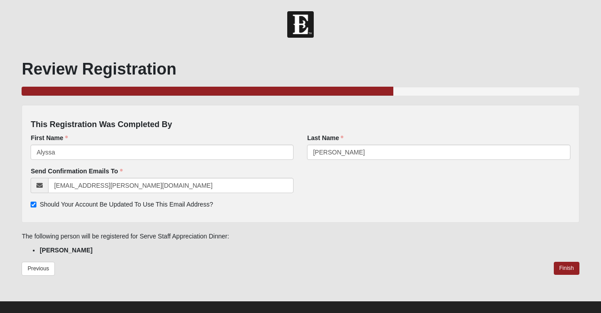
click at [174, 201] on span "Should Your Account Be Updated To Use This Email Address?" at bounding box center [126, 204] width 173 height 7
click at [36, 202] on input "Should Your Account Be Updated To Use This Email Address?" at bounding box center [34, 205] width 6 height 6
checkbox input "false"
click at [573, 269] on link "Finish" at bounding box center [567, 268] width 26 height 13
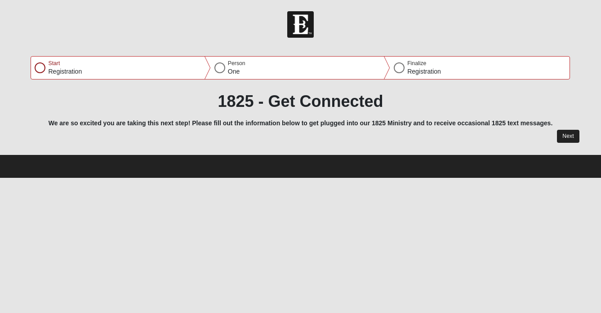
click at [573, 138] on button "Next" at bounding box center [568, 136] width 22 height 13
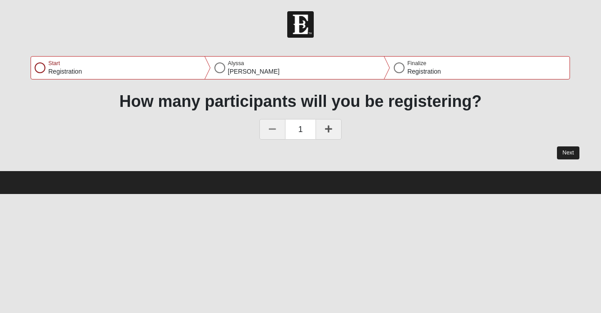
click at [574, 150] on button "Next" at bounding box center [568, 152] width 22 height 13
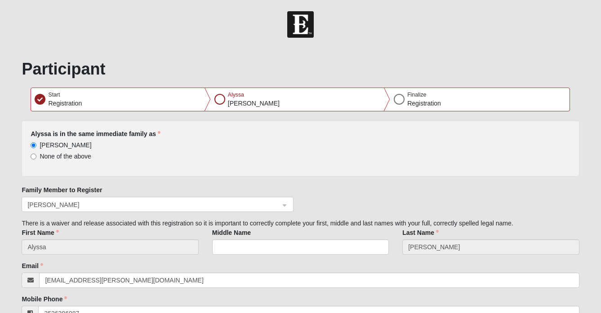
type input "na"
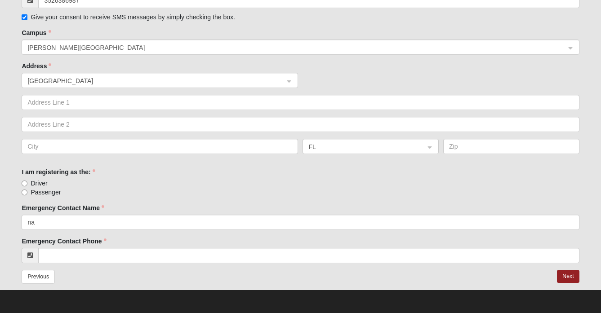
scroll to position [313, 0]
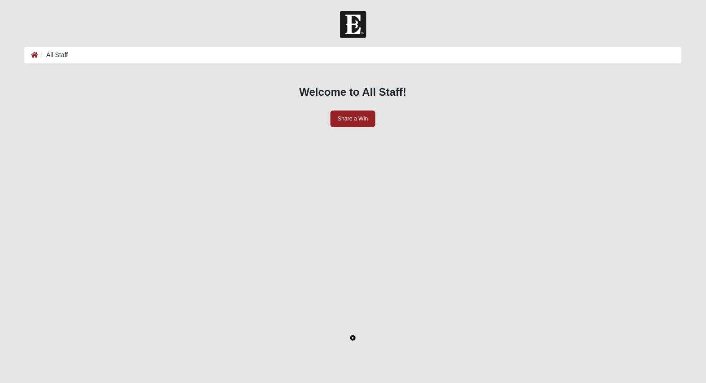
click at [356, 335] on icon "Toggle Play Pause" at bounding box center [352, 337] width 5 height 5
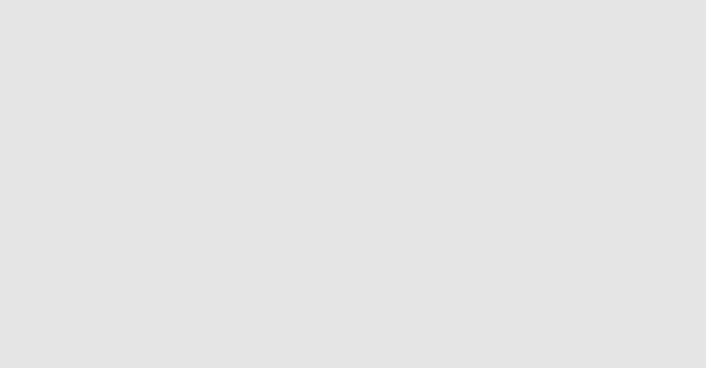
scroll to position [142, 0]
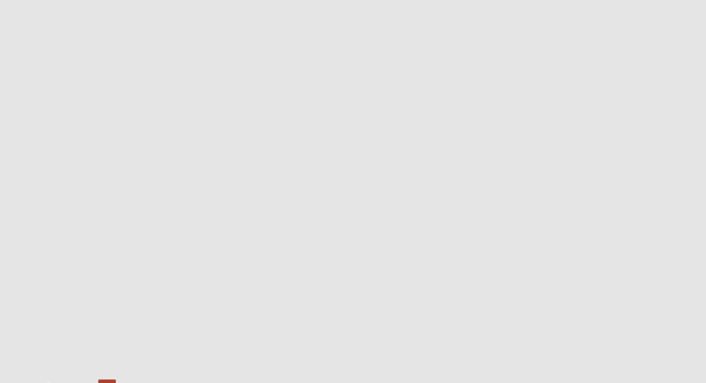
click at [666, 382] on icon "Enter Fullscreen" at bounding box center [669, 389] width 6 height 6
